Goal: Transaction & Acquisition: Purchase product/service

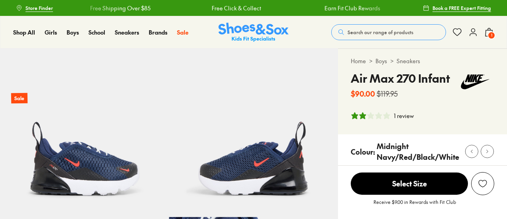
select select "*"
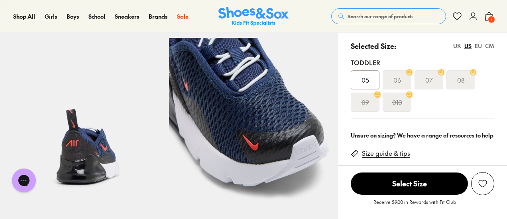
scroll to position [80, 0]
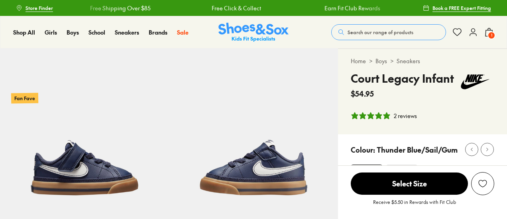
select select "*"
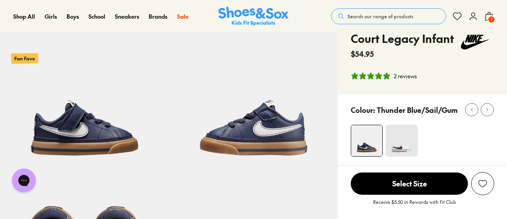
scroll to position [40, 0]
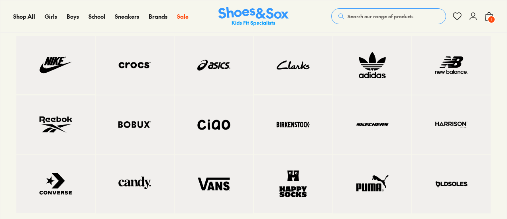
click at [140, 133] on img at bounding box center [135, 125] width 47 height 27
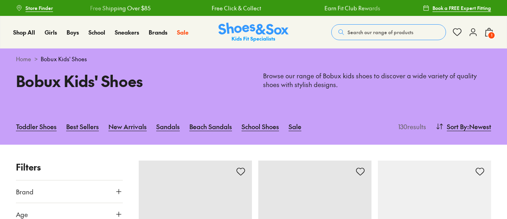
click at [297, 127] on link "Sale" at bounding box center [294, 127] width 13 height 18
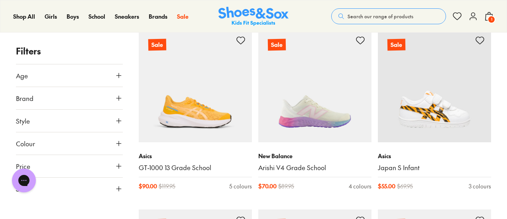
scroll to position [1394, 0]
click at [117, 76] on icon at bounding box center [119, 76] width 8 height 8
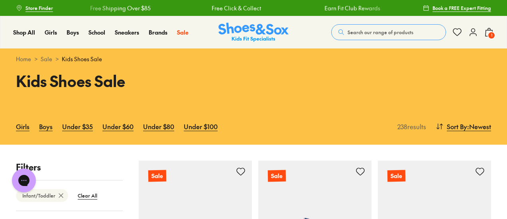
click at [45, 129] on link "Boys" at bounding box center [46, 127] width 14 height 18
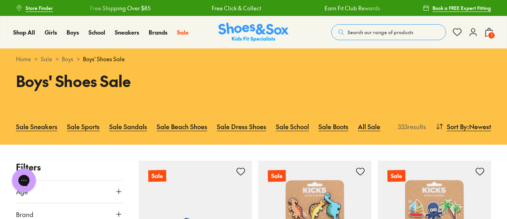
click at [46, 128] on link "Sale Sneakers" at bounding box center [36, 127] width 41 height 18
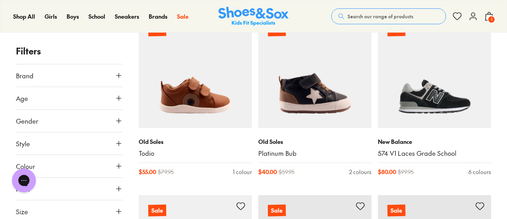
scroll to position [518, 0]
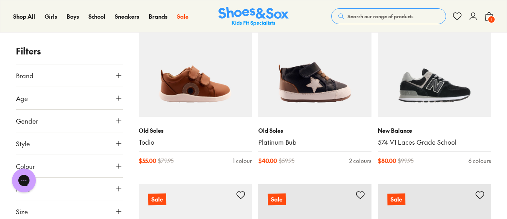
click at [204, 96] on img at bounding box center [195, 60] width 113 height 113
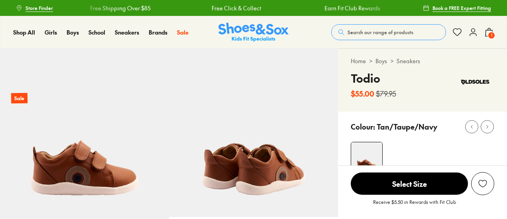
select select "*"
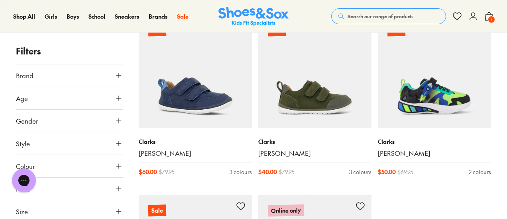
scroll to position [1790, 0]
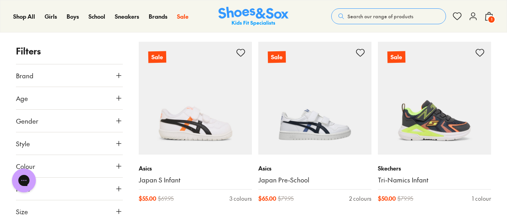
scroll to position [3224, 0]
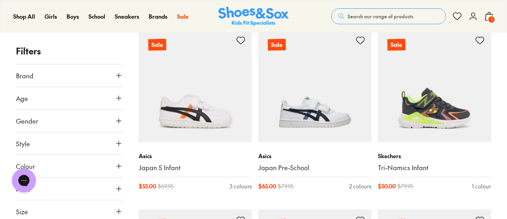
click at [202, 86] on img at bounding box center [195, 85] width 113 height 113
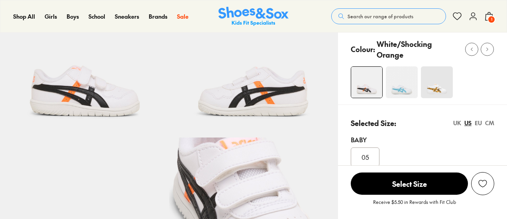
scroll to position [119, 0]
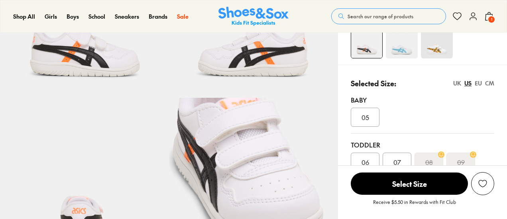
select select "*"
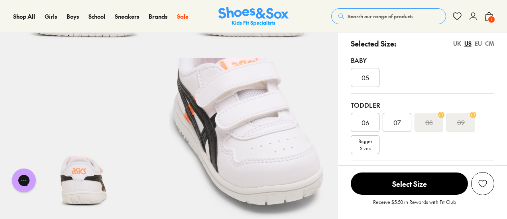
scroll to position [0, 0]
click at [402, 121] on div "07" at bounding box center [396, 122] width 29 height 19
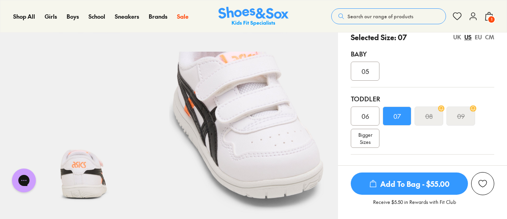
scroll to position [119, 0]
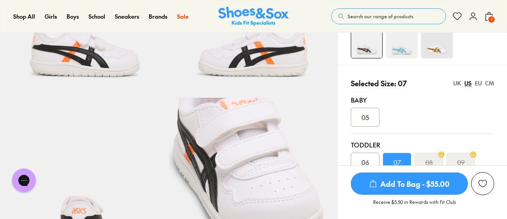
click at [396, 47] on img at bounding box center [401, 43] width 32 height 32
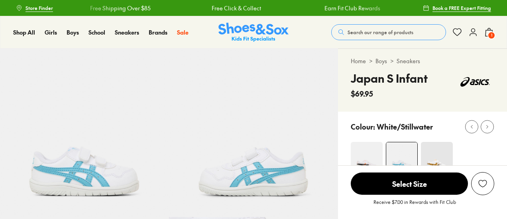
select select "*"
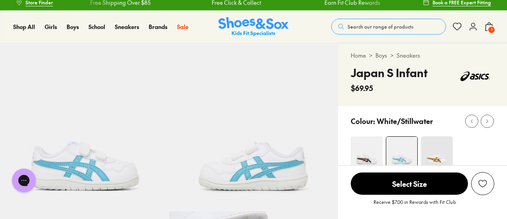
scroll to position [40, 0]
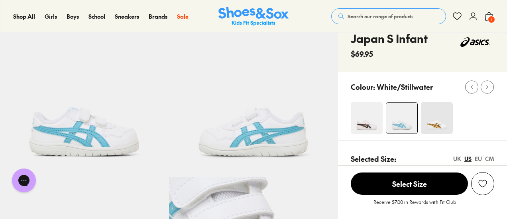
click at [360, 121] on img at bounding box center [366, 118] width 32 height 32
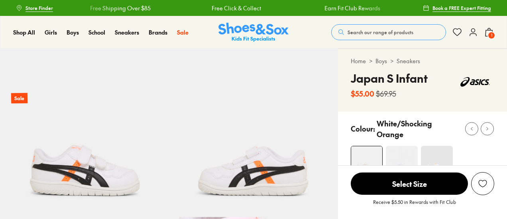
click at [429, 149] on img at bounding box center [437, 162] width 32 height 32
select select "*"
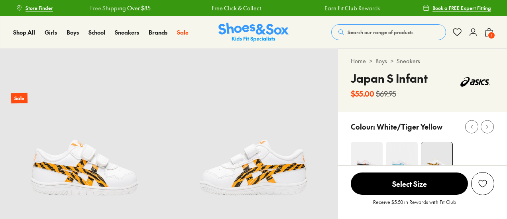
select select "*"
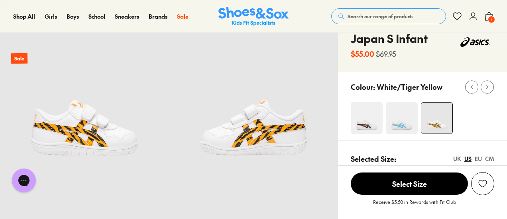
click at [374, 128] on img at bounding box center [366, 118] width 32 height 32
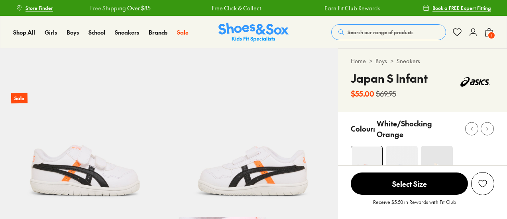
scroll to position [40, 0]
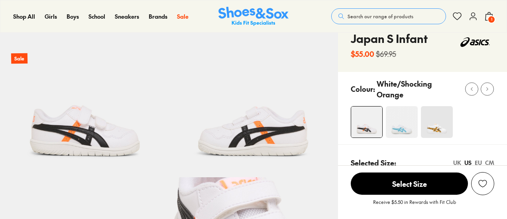
select select "*"
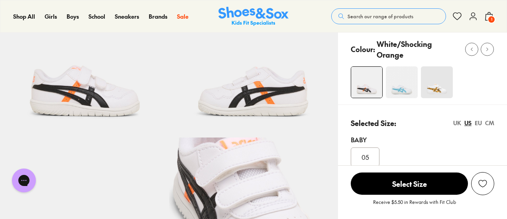
scroll to position [159, 0]
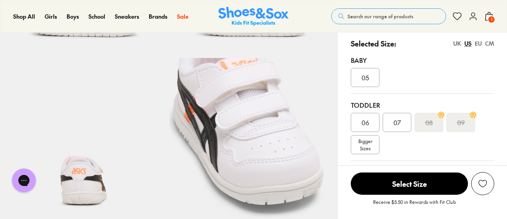
click at [399, 121] on span "07" at bounding box center [397, 123] width 8 height 10
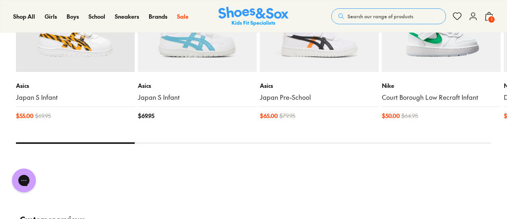
scroll to position [916, 0]
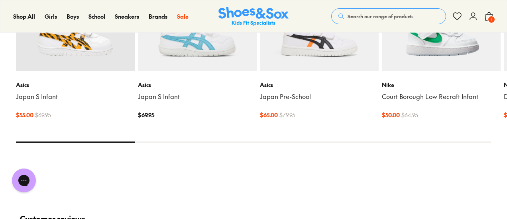
drag, startPoint x: 132, startPoint y: 136, endPoint x: 202, endPoint y: 143, distance: 70.1
click at [202, 143] on div "You Might Like Recently Viewed Sale Asics Japan S Infant $ 55.00 $ 69.95 Back I…" at bounding box center [253, 46] width 475 height 252
drag, startPoint x: 121, startPoint y: 136, endPoint x: 224, endPoint y: 141, distance: 102.5
click at [206, 146] on div "You Might Like Recently Viewed Sale Asics Japan S Infant $ 55.00 $ 69.95 Back I…" at bounding box center [253, 46] width 475 height 252
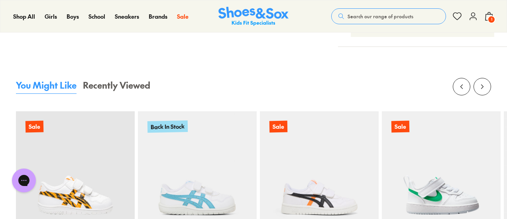
scroll to position [757, 0]
click at [482, 83] on icon at bounding box center [482, 87] width 8 height 8
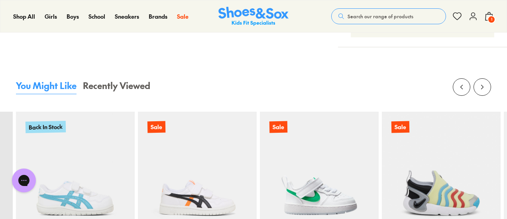
click at [482, 83] on icon at bounding box center [482, 87] width 8 height 8
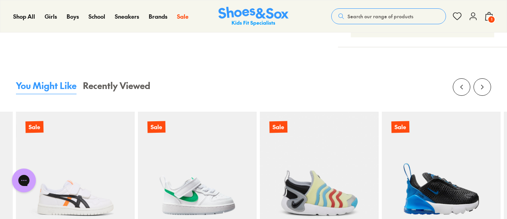
click at [479, 83] on icon at bounding box center [482, 87] width 8 height 8
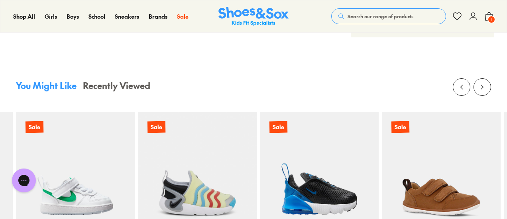
click at [479, 83] on icon at bounding box center [482, 87] width 8 height 8
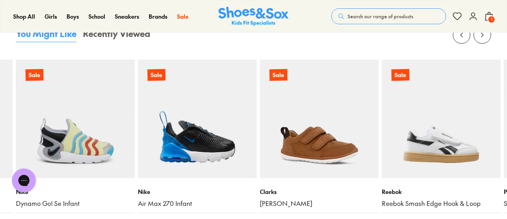
scroll to position [796, 0]
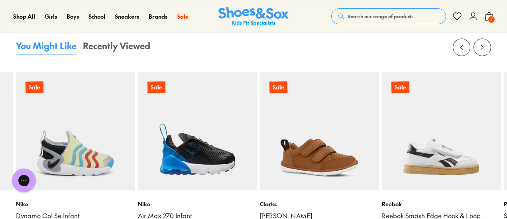
click at [483, 43] on icon at bounding box center [482, 47] width 8 height 8
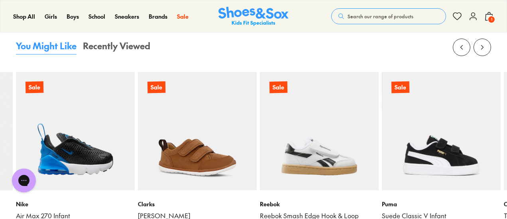
click at [483, 43] on icon at bounding box center [482, 47] width 8 height 8
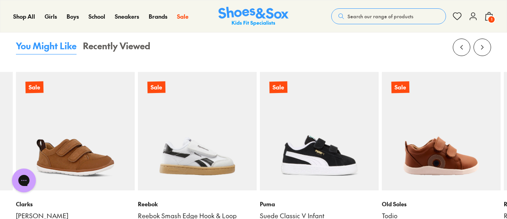
click at [483, 43] on icon at bounding box center [482, 47] width 8 height 8
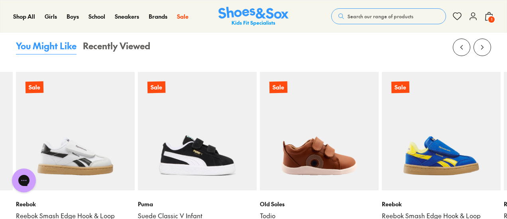
click at [479, 43] on icon at bounding box center [482, 47] width 8 height 8
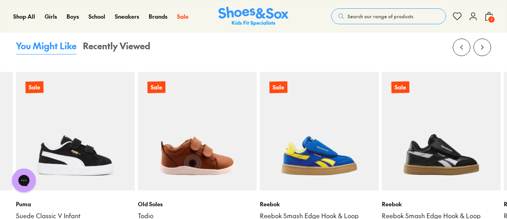
click at [479, 43] on icon at bounding box center [482, 47] width 8 height 8
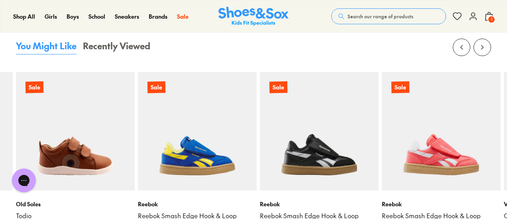
click at [479, 43] on icon at bounding box center [482, 47] width 8 height 8
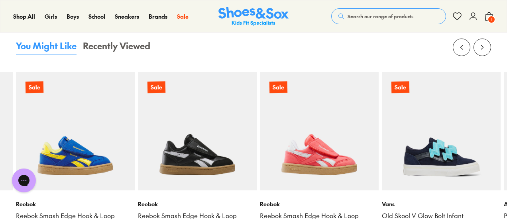
click at [479, 43] on icon at bounding box center [482, 47] width 8 height 8
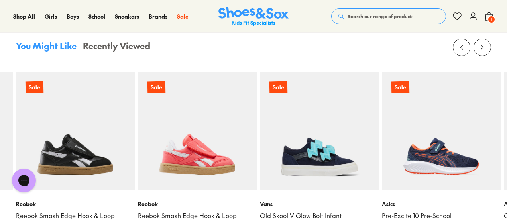
click at [479, 43] on icon at bounding box center [482, 47] width 8 height 8
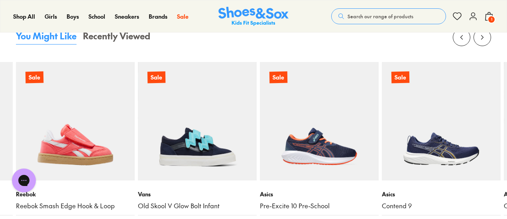
scroll to position [757, 0]
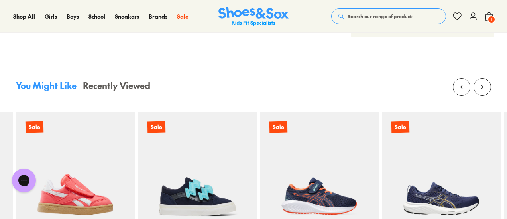
click at [482, 85] on use at bounding box center [482, 87] width 2 height 4
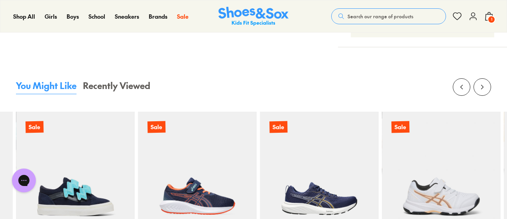
click at [482, 85] on use at bounding box center [482, 87] width 2 height 4
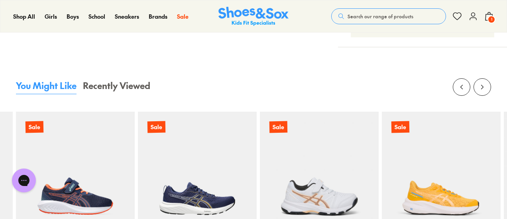
click at [482, 85] on use at bounding box center [482, 87] width 2 height 4
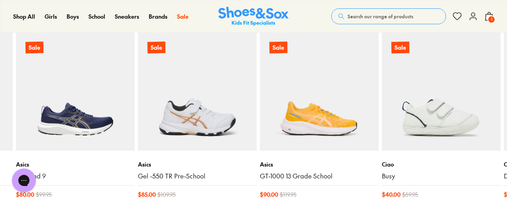
scroll to position [796, 0]
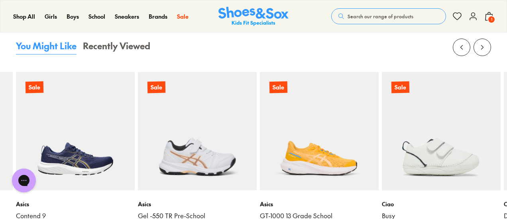
click at [484, 43] on icon at bounding box center [482, 47] width 8 height 8
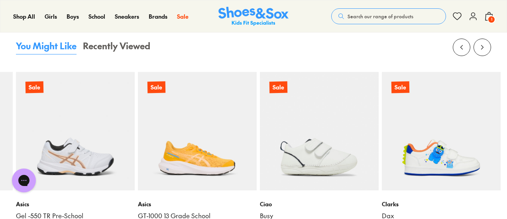
click at [484, 43] on icon at bounding box center [482, 47] width 8 height 8
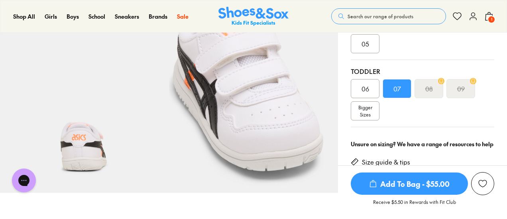
scroll to position [159, 0]
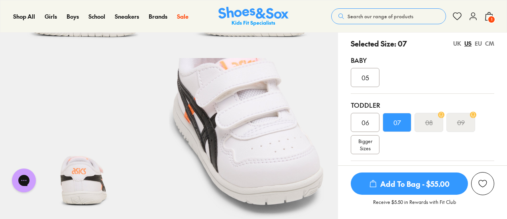
click at [416, 181] on span "Add To Bag - $55.00" at bounding box center [408, 184] width 117 height 22
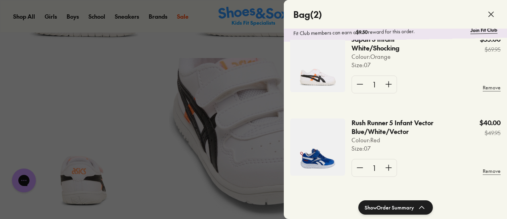
scroll to position [40, 0]
